Goal: Task Accomplishment & Management: Complete application form

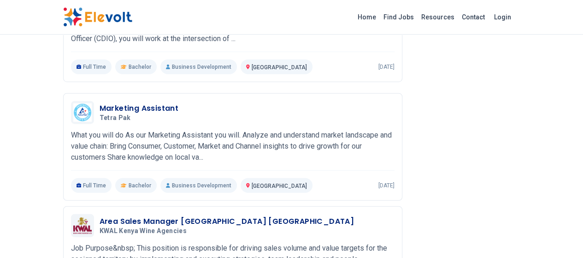
scroll to position [1125, 0]
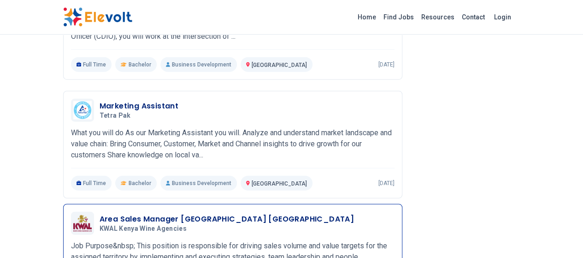
click at [122, 213] on h3 "Area Sales Manager [GEOGRAPHIC_DATA] [GEOGRAPHIC_DATA]" at bounding box center [227, 218] width 255 height 11
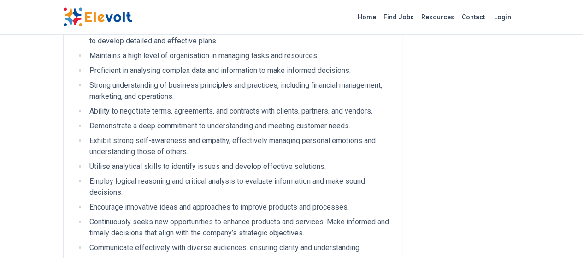
scroll to position [1622, 0]
